Goal: Navigation & Orientation: Find specific page/section

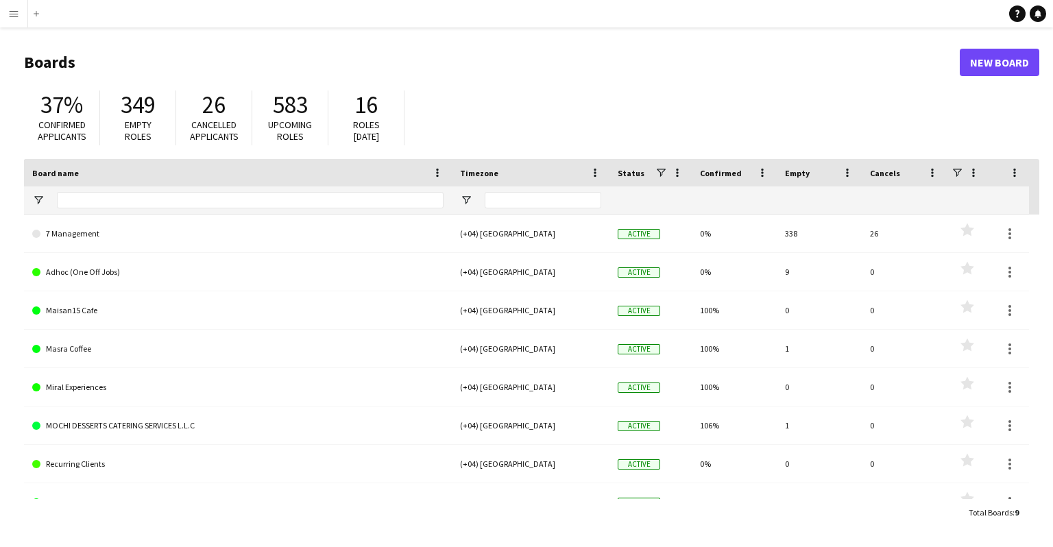
click at [16, 10] on app-icon "Menu" at bounding box center [13, 13] width 11 height 11
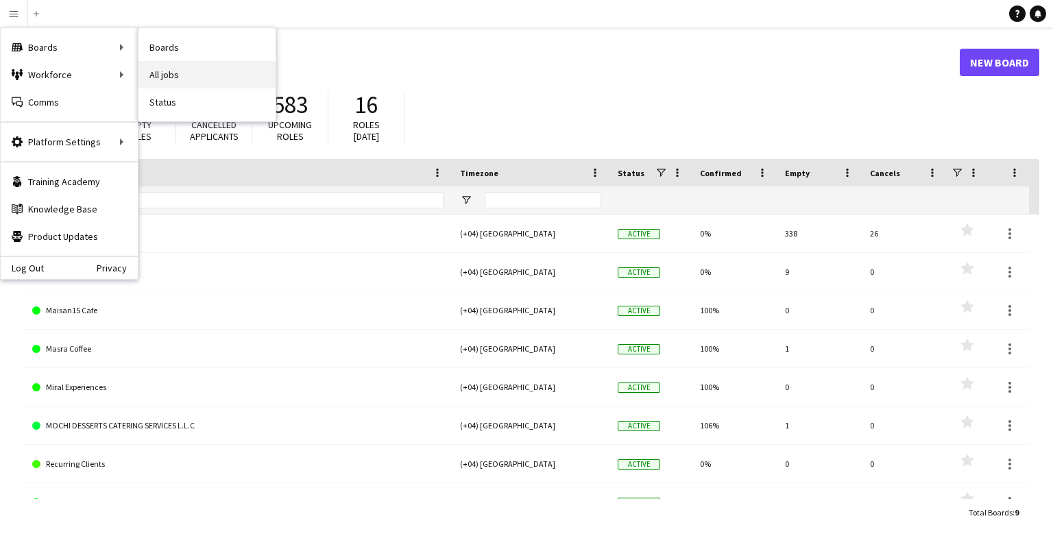
click at [174, 71] on link "All jobs" at bounding box center [206, 74] width 137 height 27
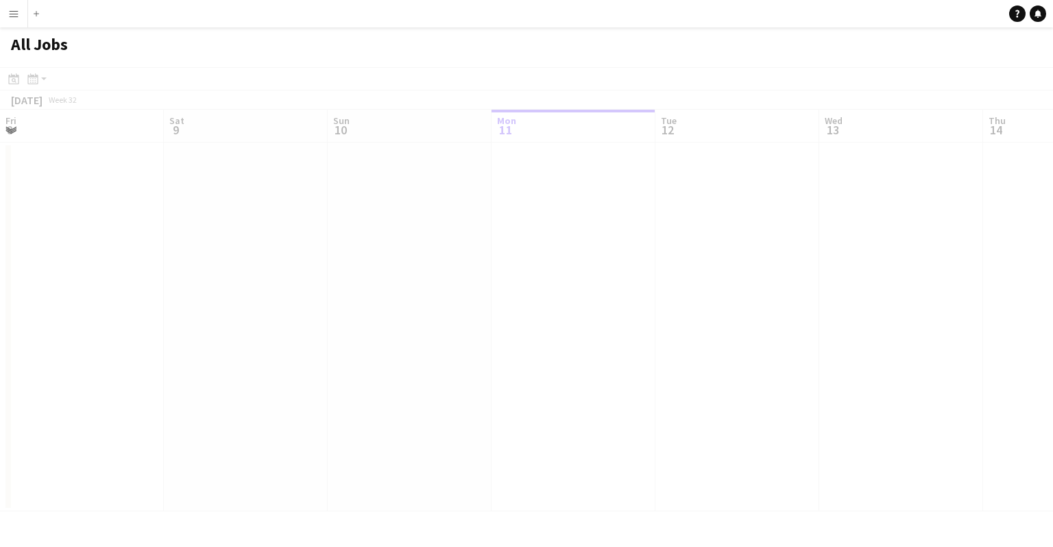
scroll to position [0, 328]
click at [21, 4] on button "Menu" at bounding box center [13, 13] width 27 height 27
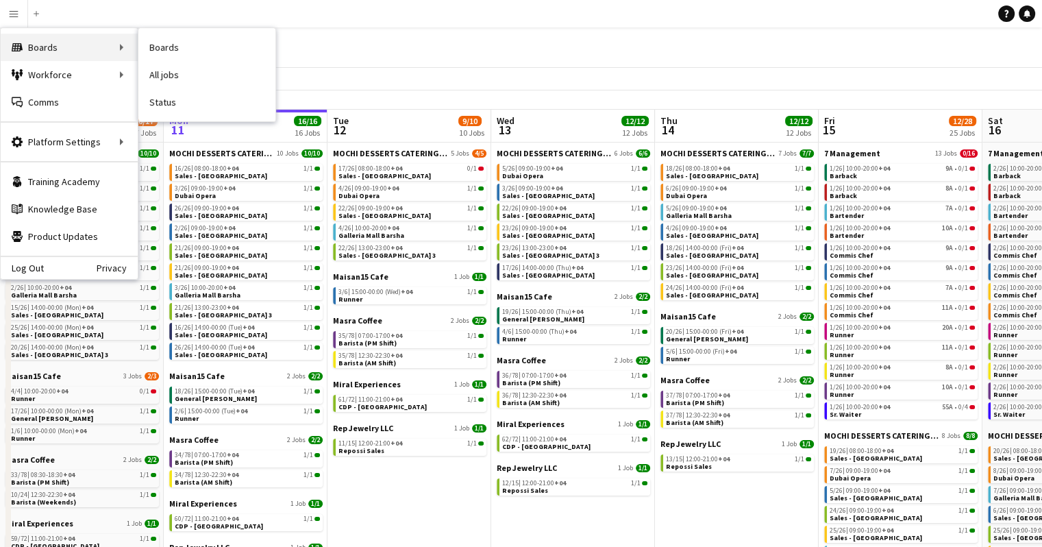
click at [37, 54] on div "Boards Boards" at bounding box center [69, 47] width 137 height 27
click at [167, 91] on link "Status" at bounding box center [206, 101] width 137 height 27
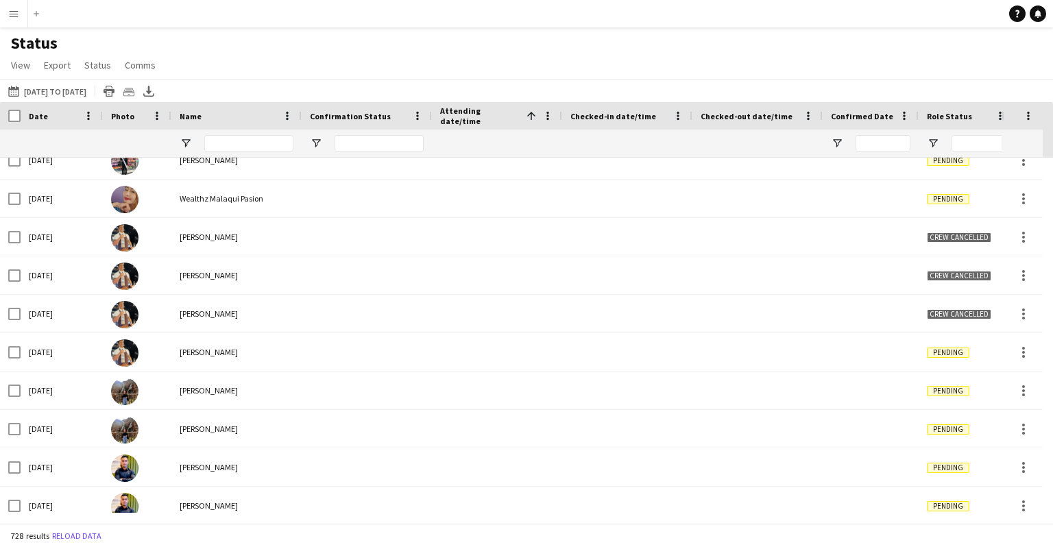
scroll to position [5888, 0]
click at [8, 10] on app-icon "Menu" at bounding box center [13, 13] width 11 height 11
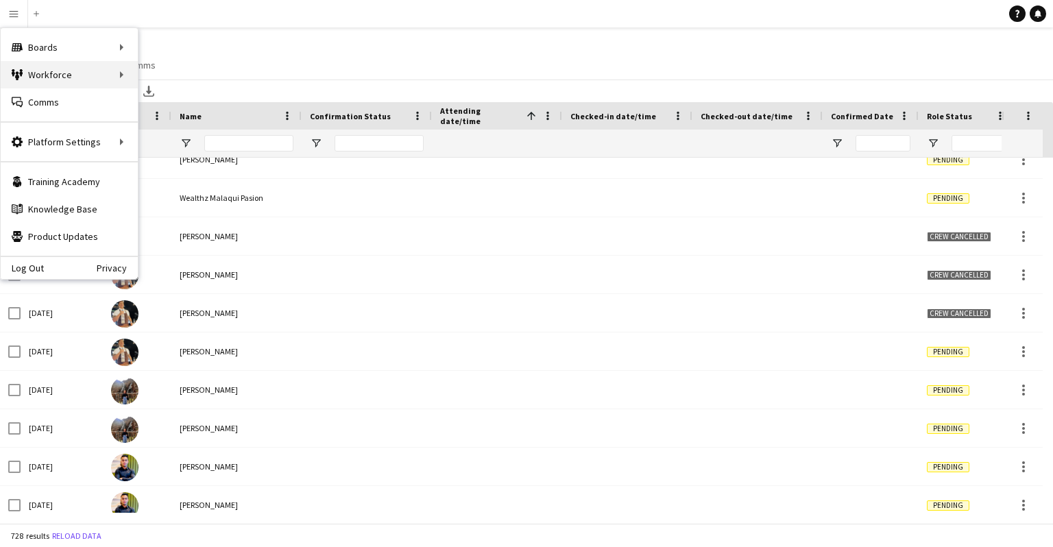
click at [37, 63] on div "Workforce Workforce" at bounding box center [69, 74] width 137 height 27
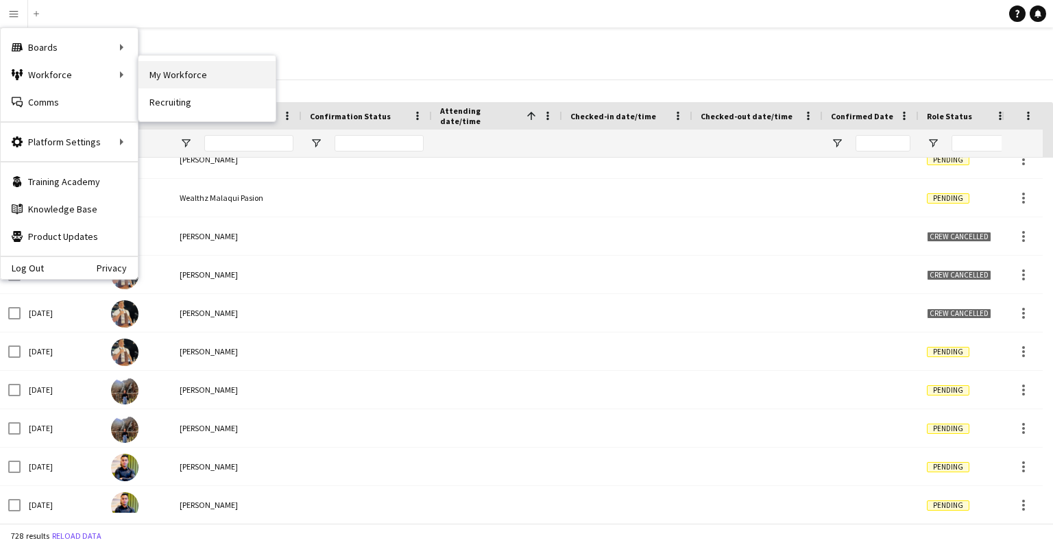
click at [190, 78] on link "My Workforce" at bounding box center [206, 74] width 137 height 27
